Goal: Task Accomplishment & Management: Complete application form

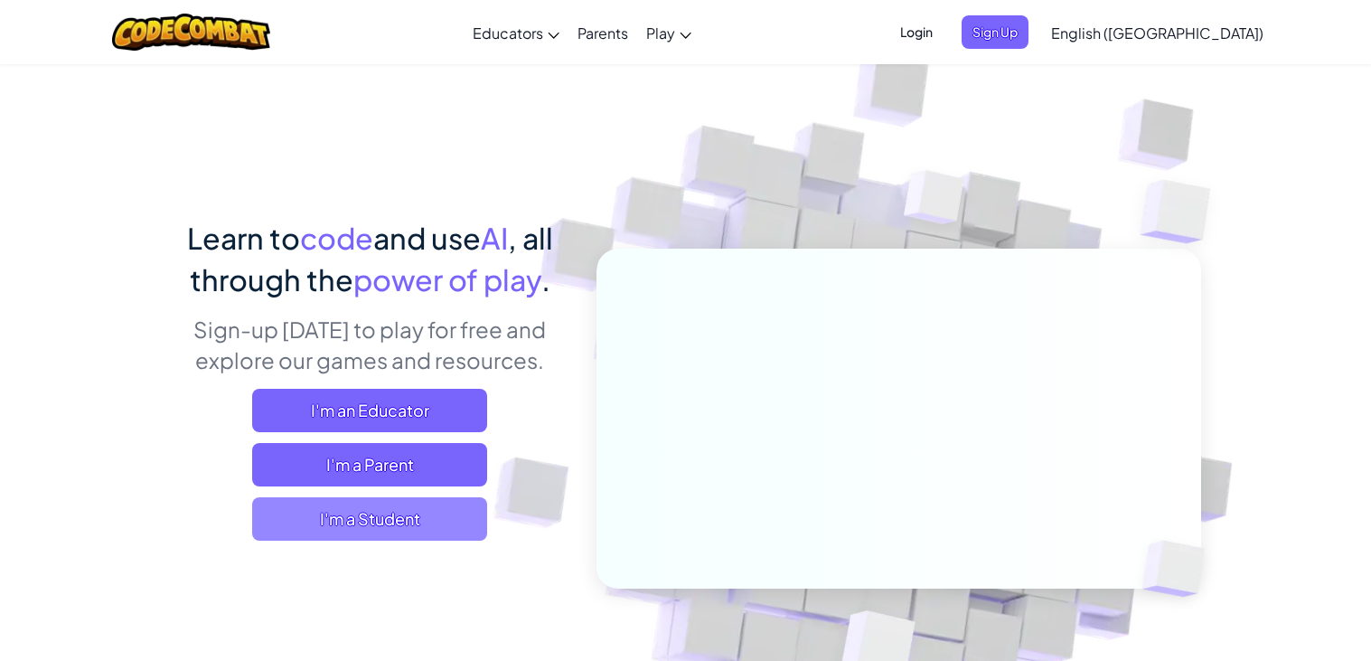
click at [440, 525] on span "I'm a Student" at bounding box center [369, 518] width 235 height 43
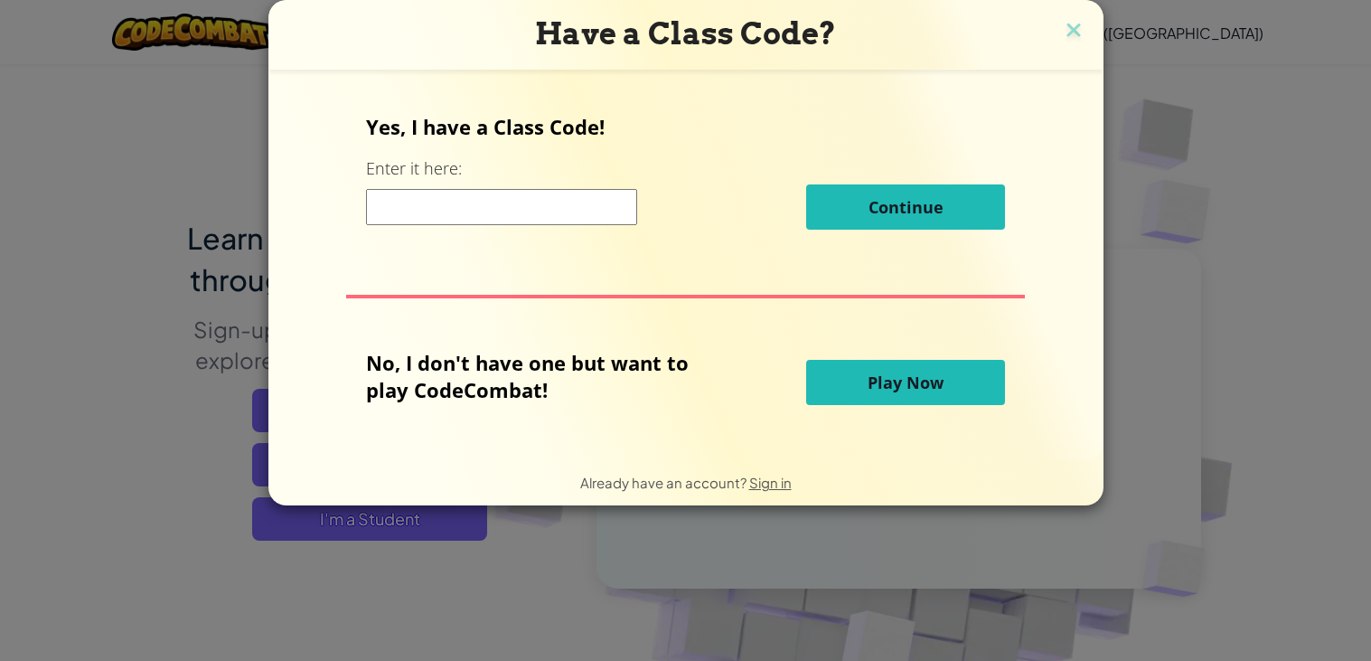
click at [905, 393] on span "Play Now" at bounding box center [906, 383] width 76 height 22
